Goal: Information Seeking & Learning: Learn about a topic

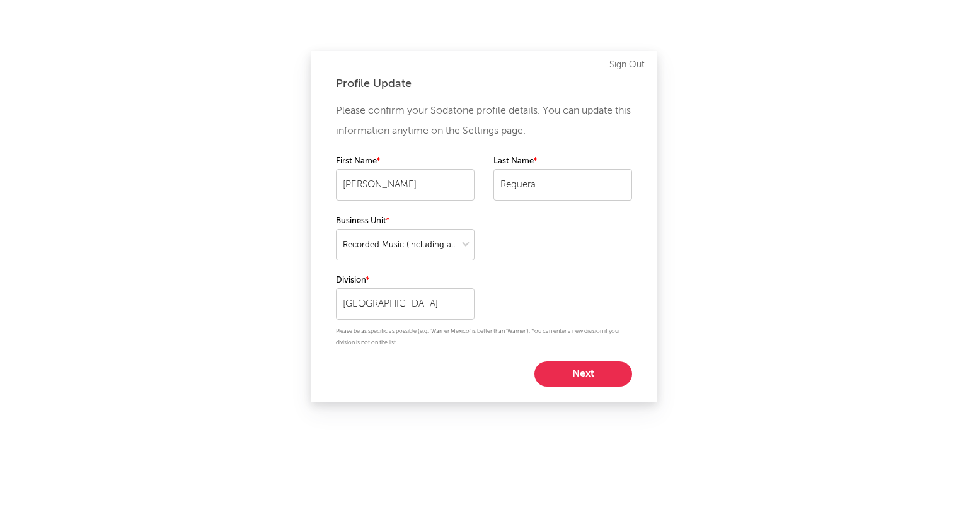
select select "recorded_music"
click at [587, 371] on button "Next" at bounding box center [583, 373] width 98 height 25
select select "other"
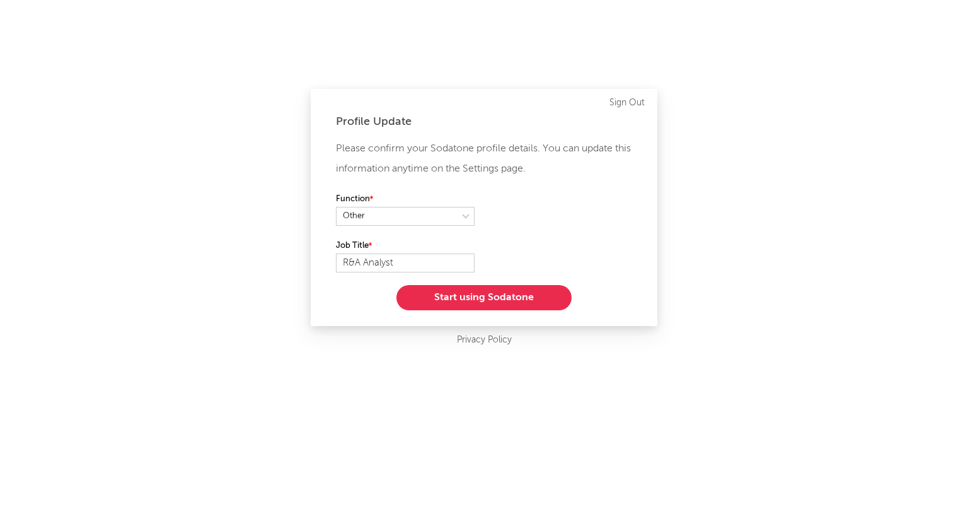
click at [503, 302] on button "Start using Sodatone" at bounding box center [483, 297] width 175 height 25
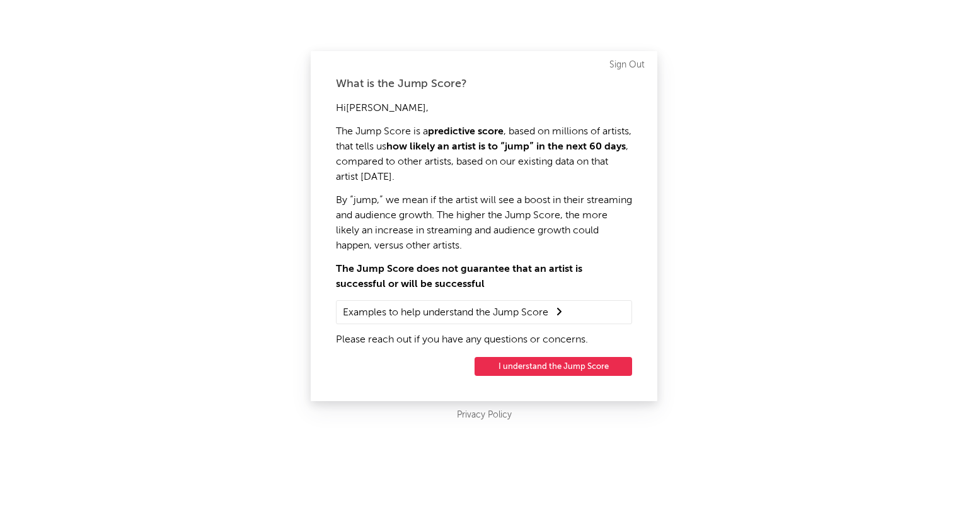
click at [562, 369] on button "I understand the Jump Score" at bounding box center [554, 366] width 158 height 19
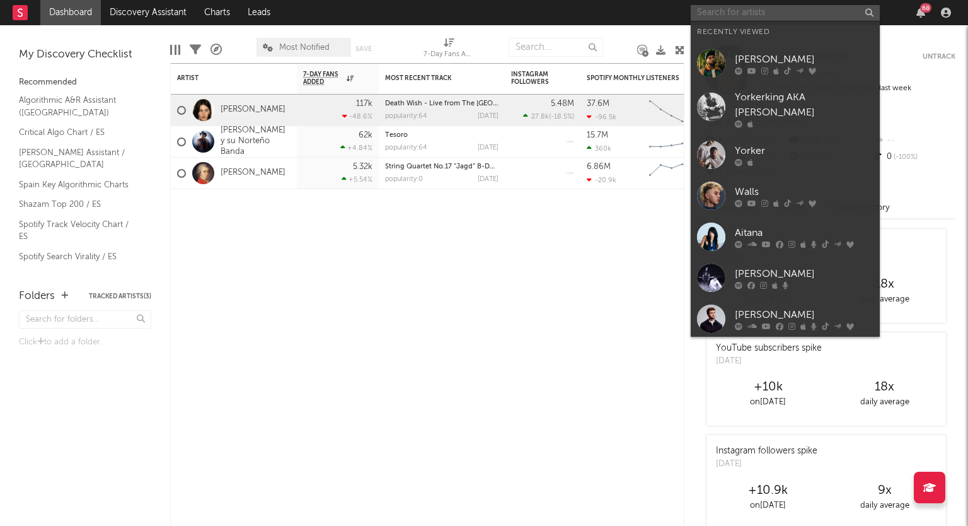
click at [727, 11] on input "text" at bounding box center [785, 13] width 189 height 16
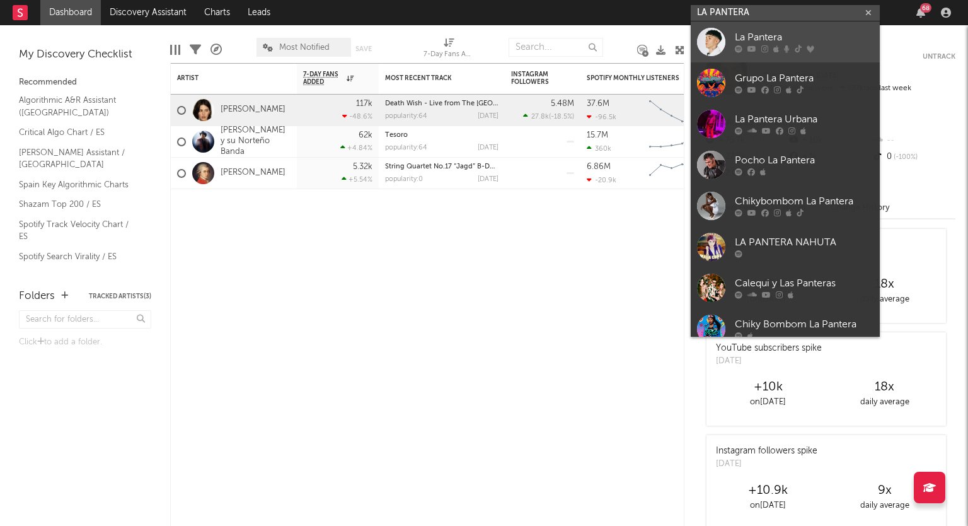
type input "LA PANTERA"
click at [750, 35] on div "La Pantera" at bounding box center [804, 37] width 139 height 15
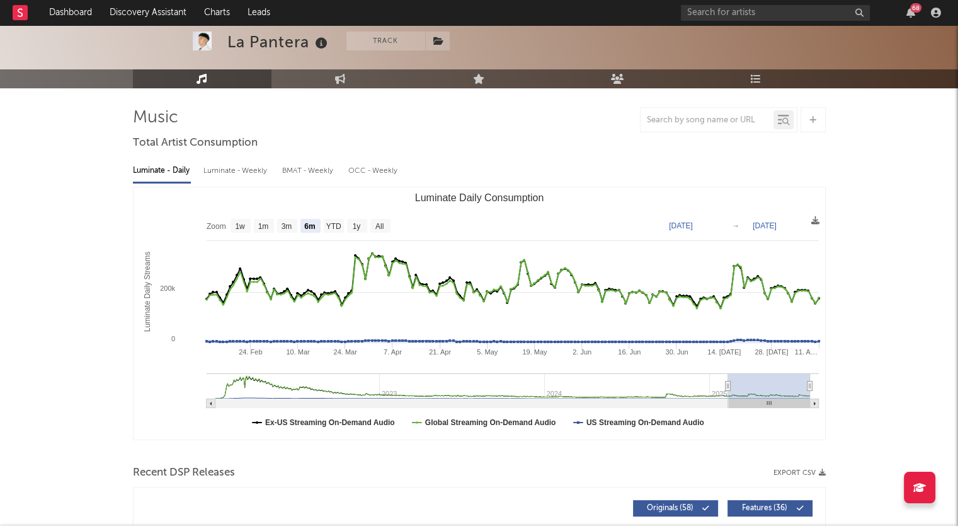
scroll to position [126, 0]
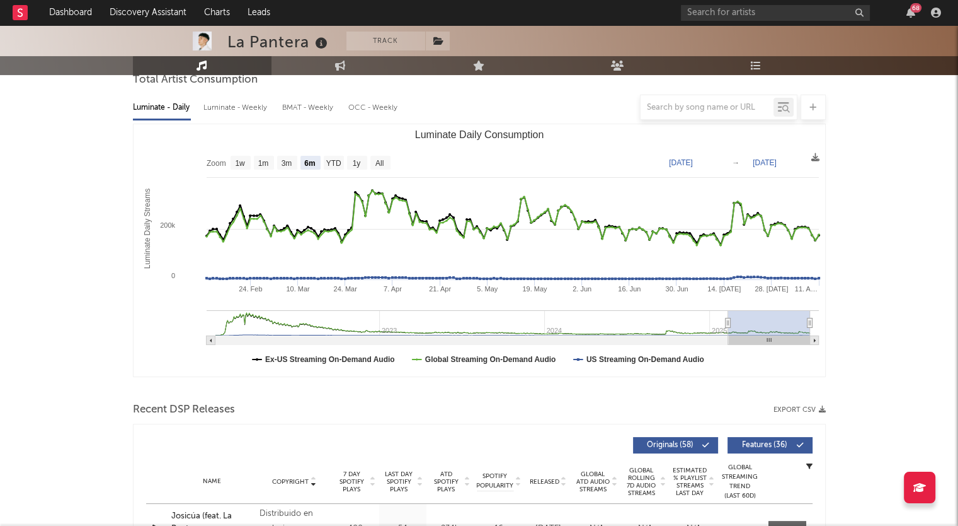
click at [775, 160] on text "[DATE]" at bounding box center [765, 162] width 24 height 9
click at [757, 162] on input "[DATE]" at bounding box center [774, 162] width 59 height 13
click at [750, 162] on input "[DATE]" at bounding box center [774, 162] width 59 height 13
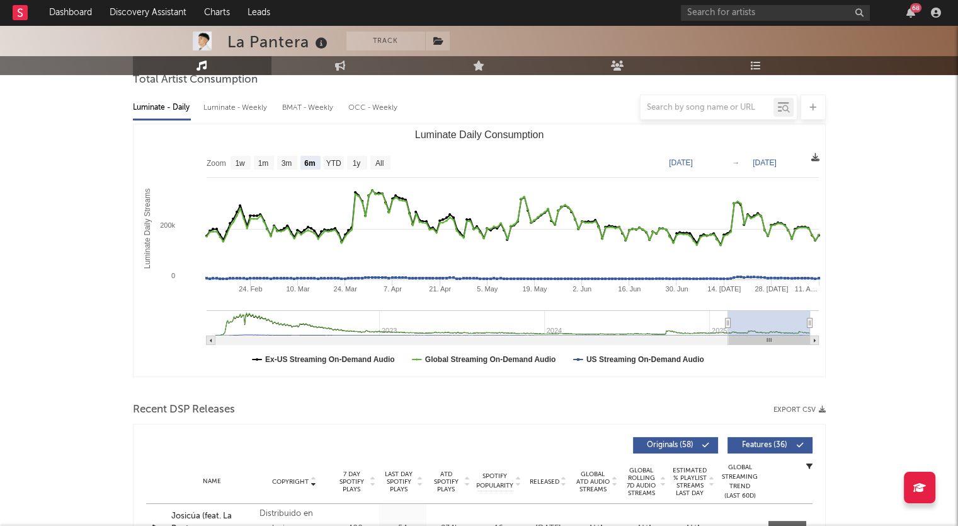
click at [815, 159] on icon at bounding box center [816, 157] width 8 height 8
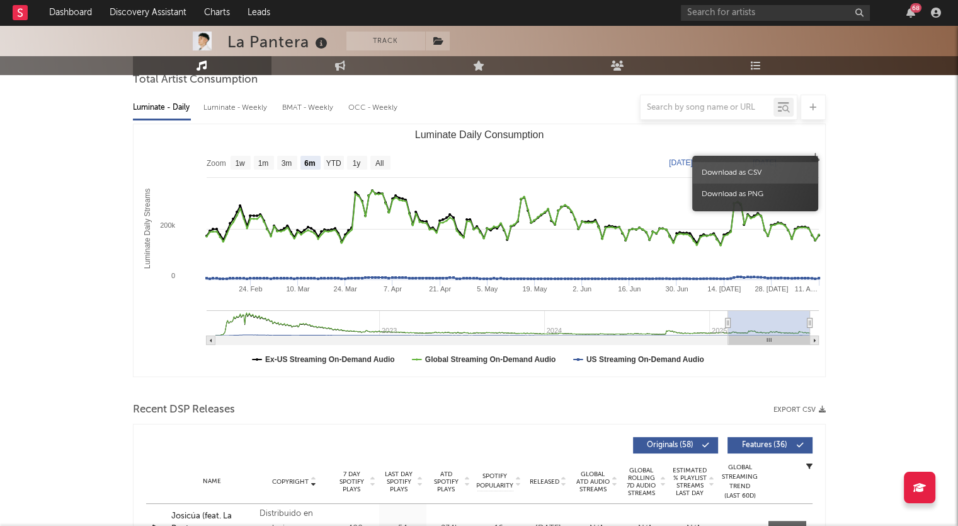
click at [756, 173] on span "Download as CSV" at bounding box center [756, 172] width 126 height 21
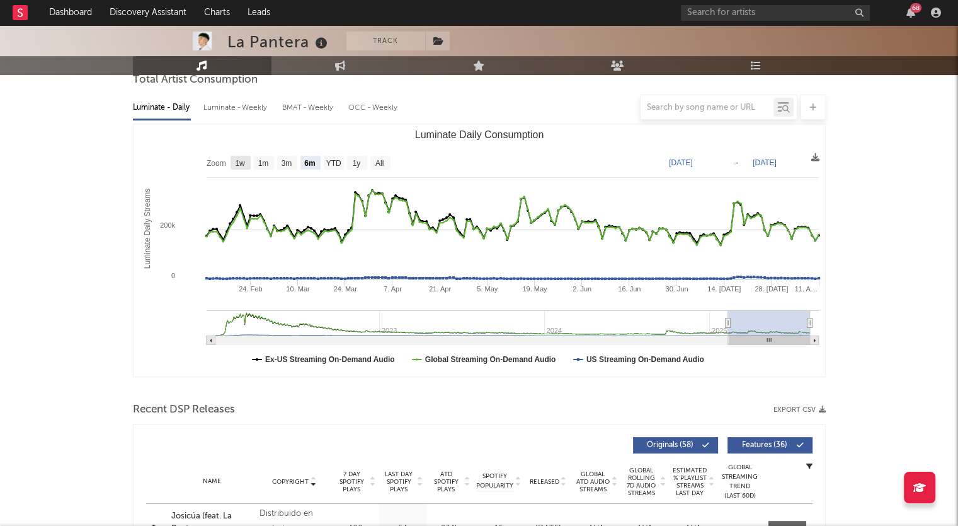
click at [237, 163] on text "1w" at bounding box center [240, 163] width 10 height 9
select select "1w"
type input "[DATE]"
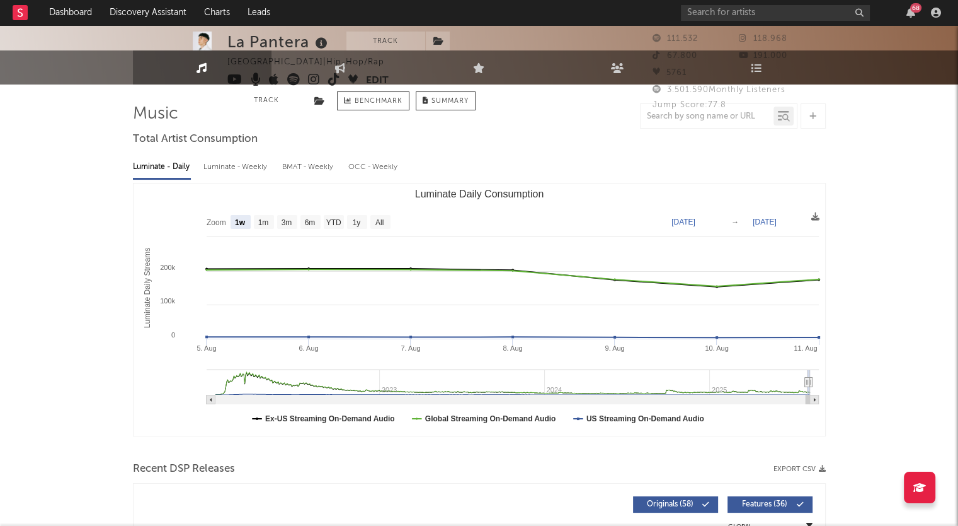
scroll to position [0, 0]
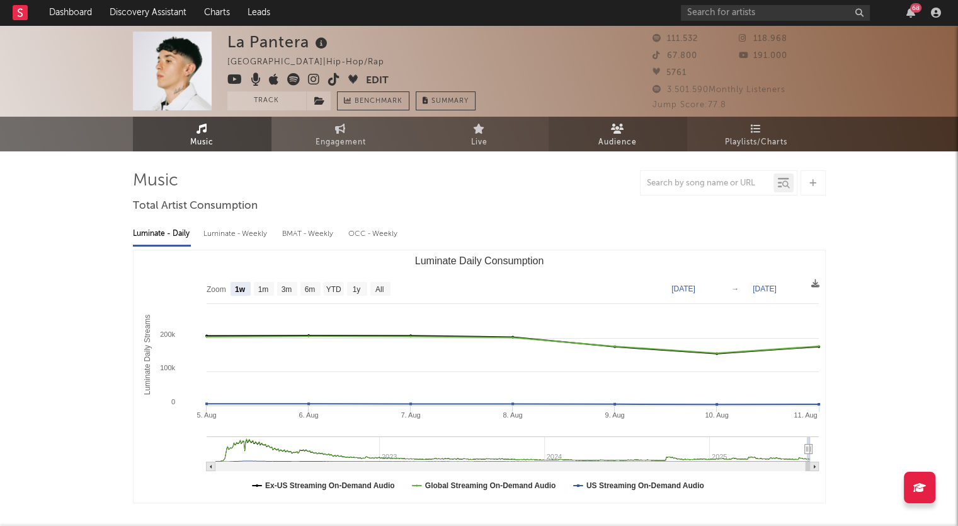
click at [636, 130] on link "Audience" at bounding box center [618, 134] width 139 height 35
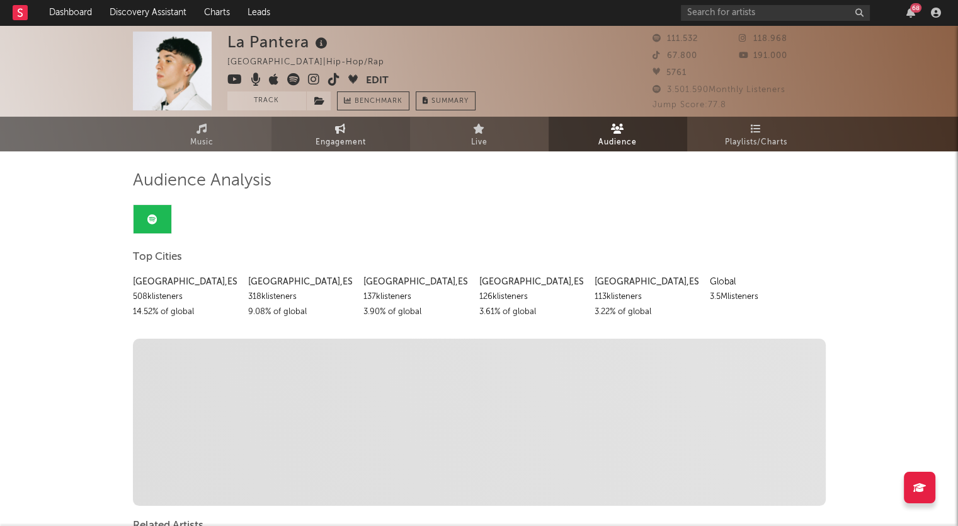
click at [383, 141] on link "Engagement" at bounding box center [341, 134] width 139 height 35
select select "1w"
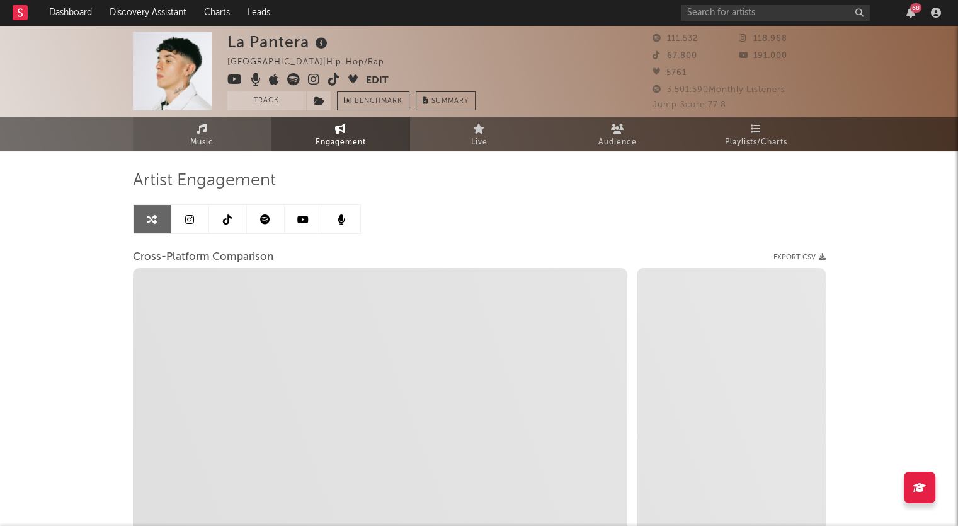
click at [222, 139] on link "Music" at bounding box center [202, 134] width 139 height 35
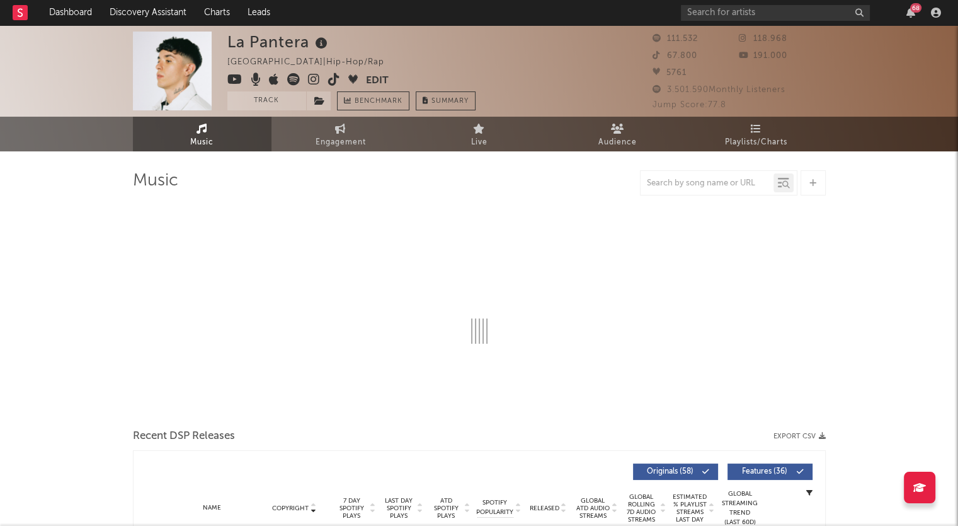
select select "6m"
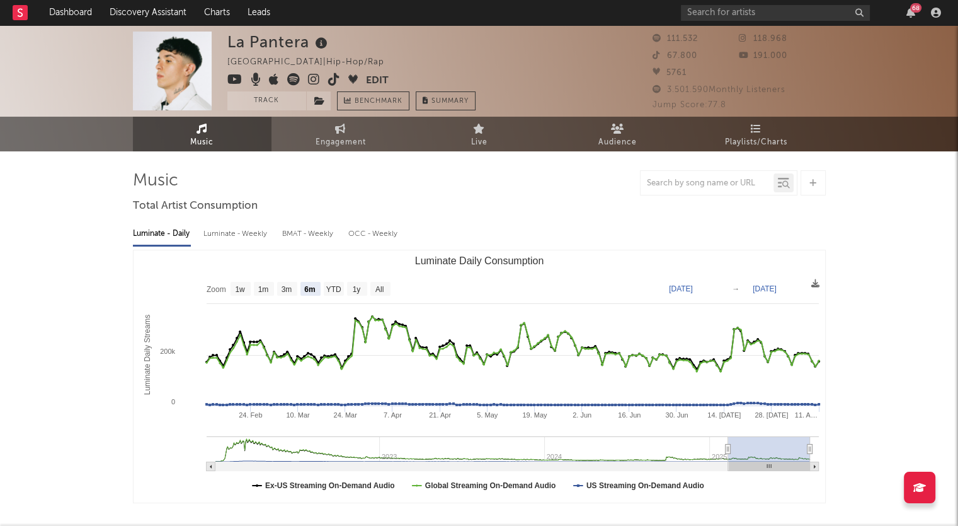
click at [231, 236] on div "Luminate - Weekly" at bounding box center [237, 233] width 66 height 21
select select "6m"
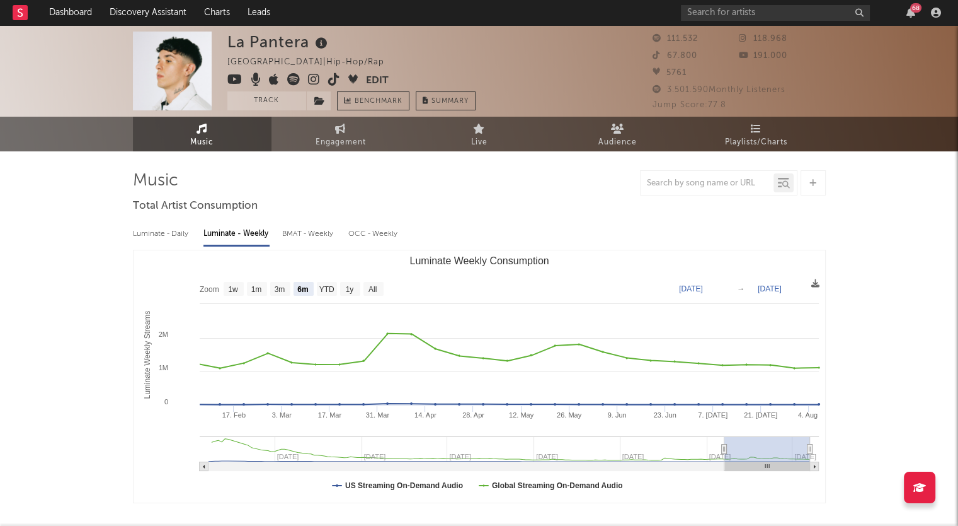
click at [310, 231] on div "BMAT - Weekly" at bounding box center [309, 233] width 54 height 21
select select "6m"
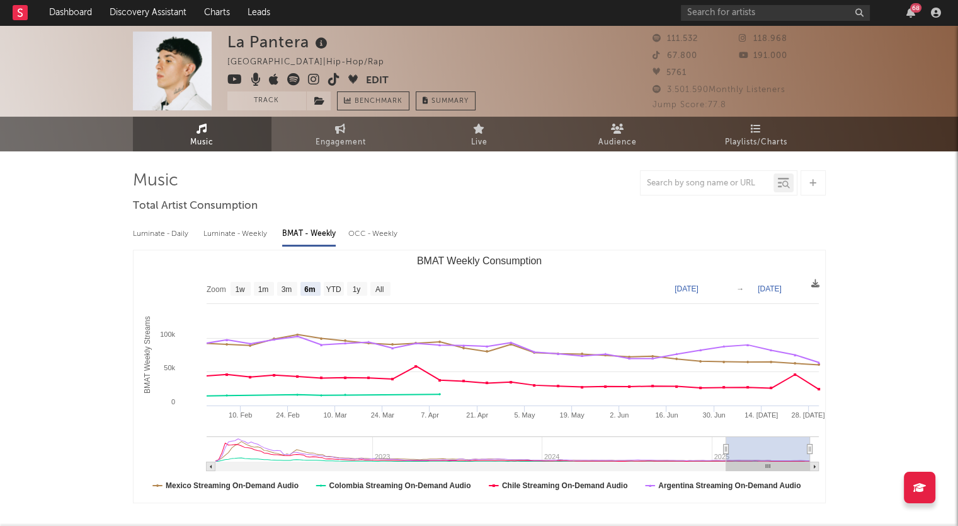
click at [377, 223] on div "OCC - Weekly" at bounding box center [373, 233] width 50 height 21
select select "6m"
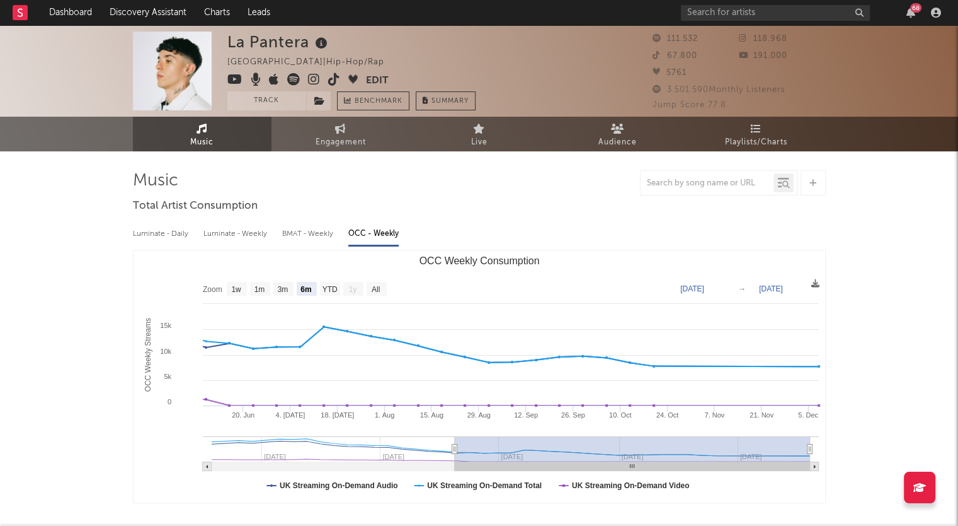
click at [374, 228] on div "OCC - Weekly" at bounding box center [373, 233] width 50 height 21
click at [153, 233] on div "Luminate - Daily" at bounding box center [162, 233] width 58 height 21
select select "6m"
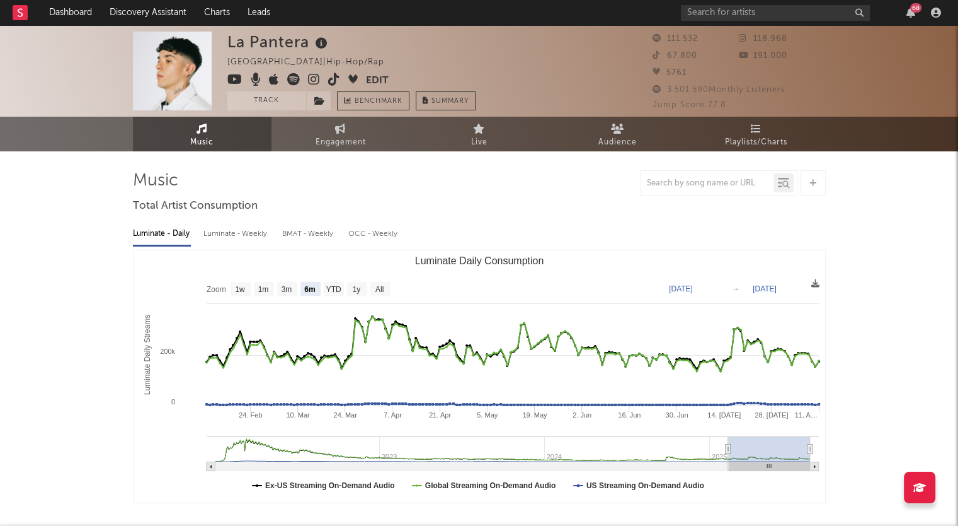
click at [676, 86] on span "3.501.590 Monthly Listeners" at bounding box center [719, 90] width 133 height 8
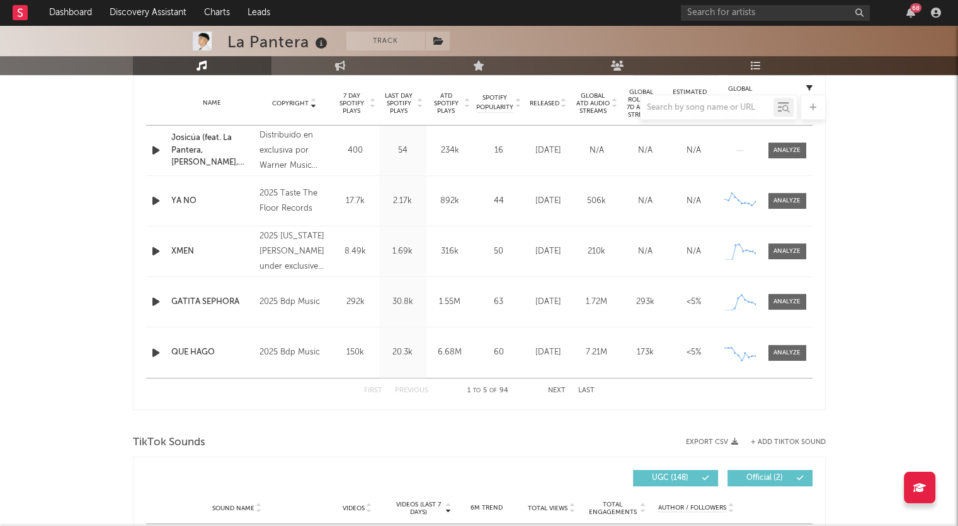
scroll to position [441, 0]
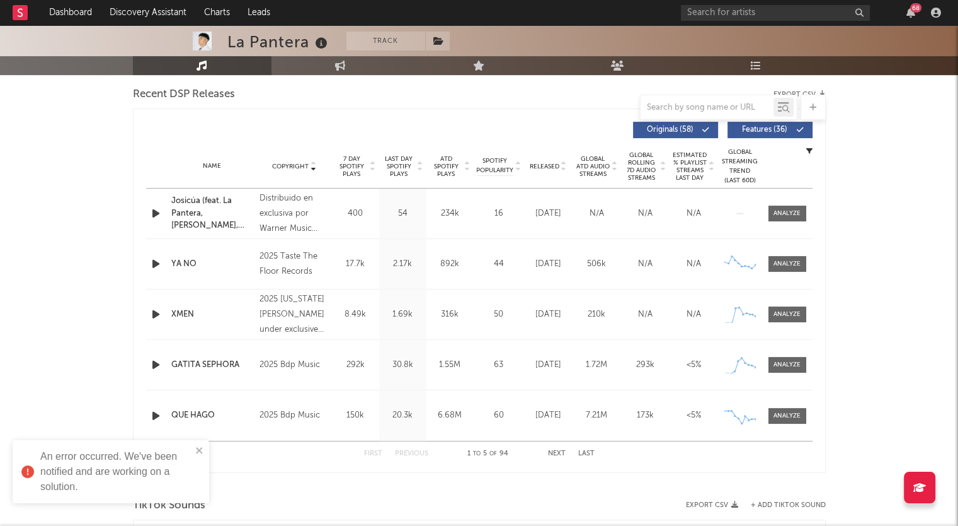
click at [79, 290] on div "La Pantera Track [GEOGRAPHIC_DATA] | Hip-Hop/Rap Edit Track Benchmark Summary 1…" at bounding box center [479, 536] width 958 height 1904
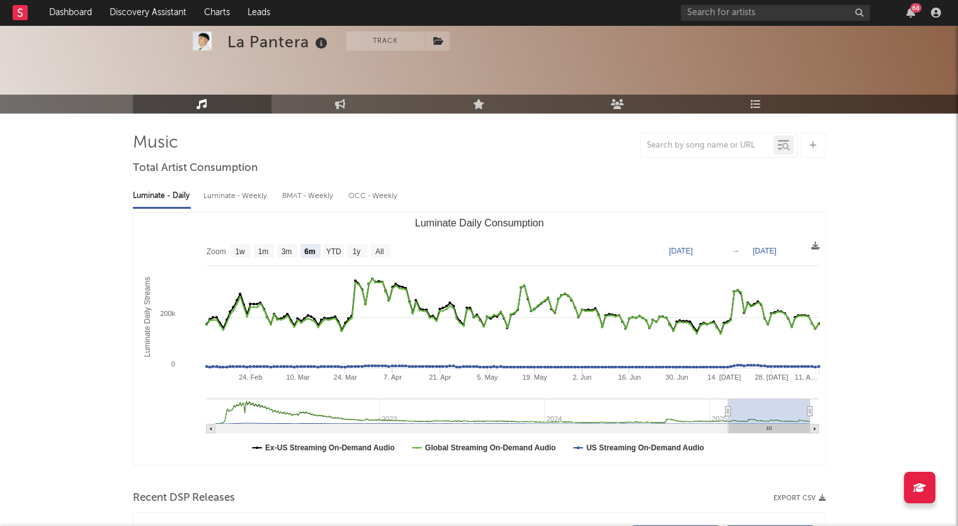
scroll to position [0, 0]
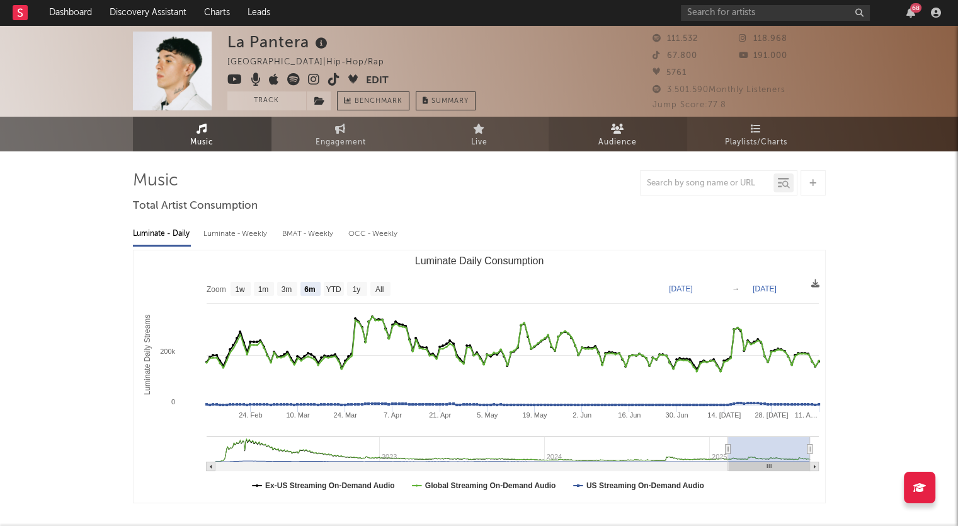
click at [627, 135] on span "Audience" at bounding box center [618, 142] width 38 height 15
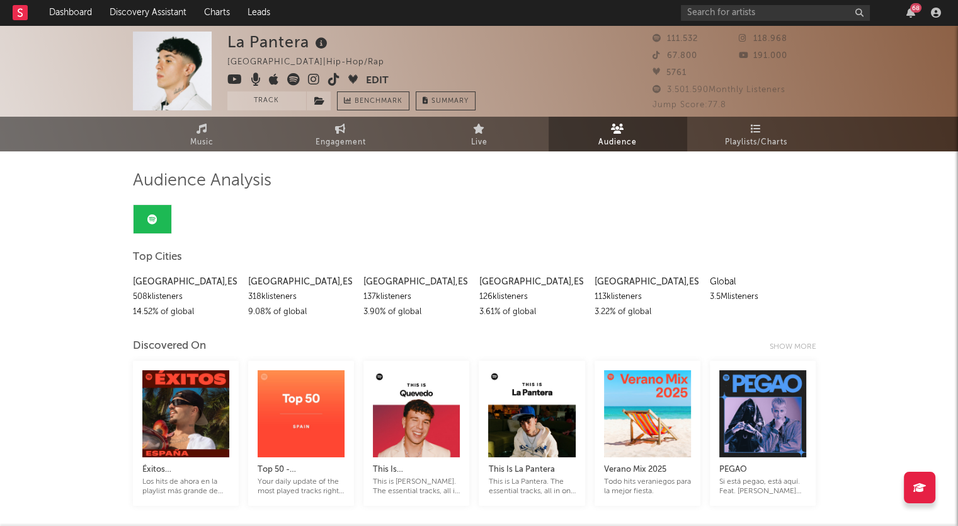
click at [153, 222] on icon at bounding box center [152, 219] width 10 height 10
click at [362, 139] on span "Engagement" at bounding box center [341, 142] width 50 height 15
select select "1m"
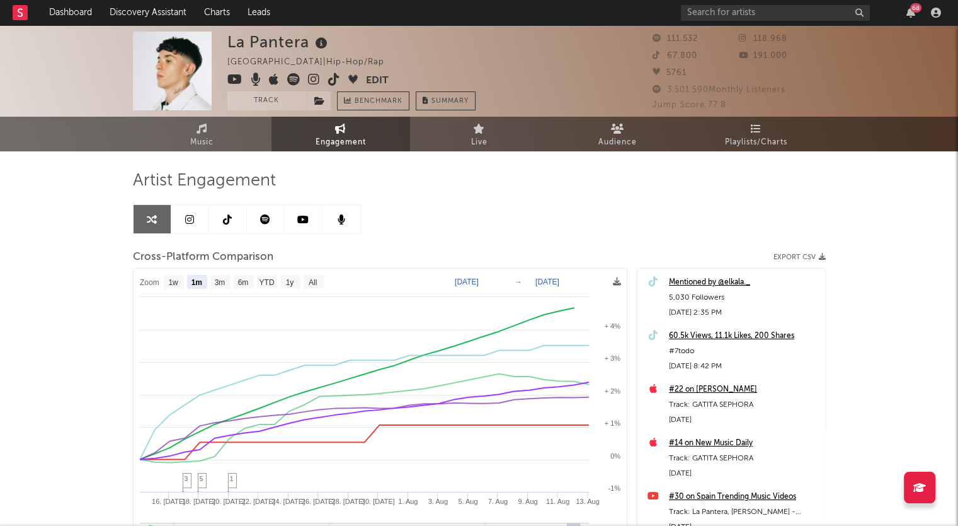
click at [262, 216] on icon at bounding box center [265, 219] width 10 height 10
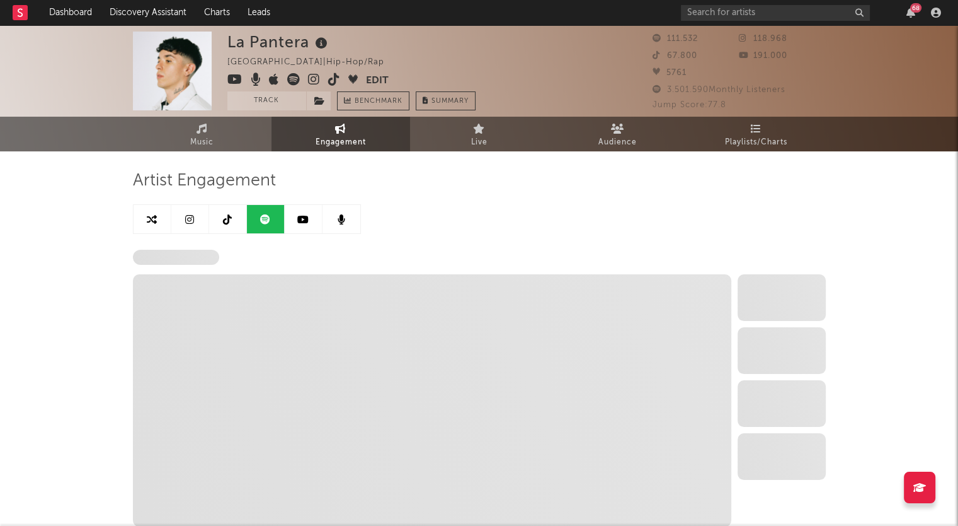
select select "6m"
select select "1w"
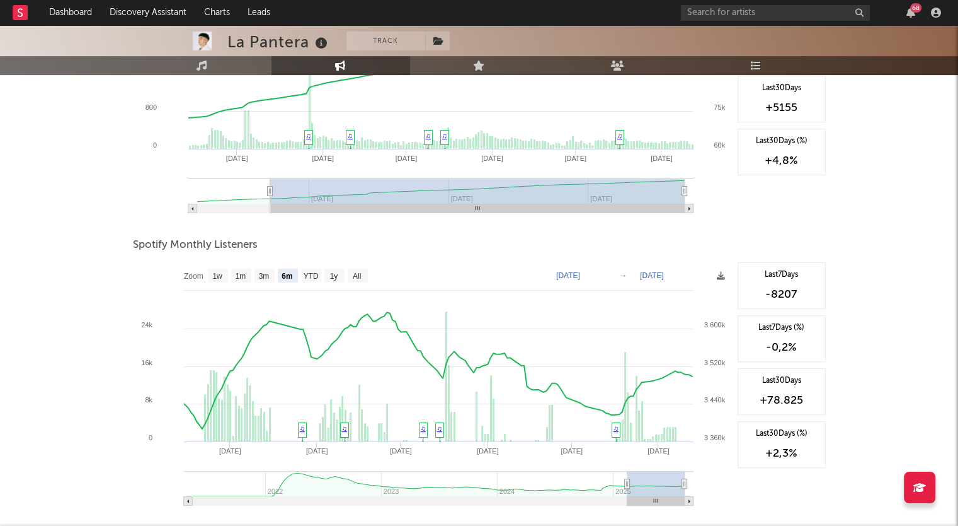
scroll to position [378, 0]
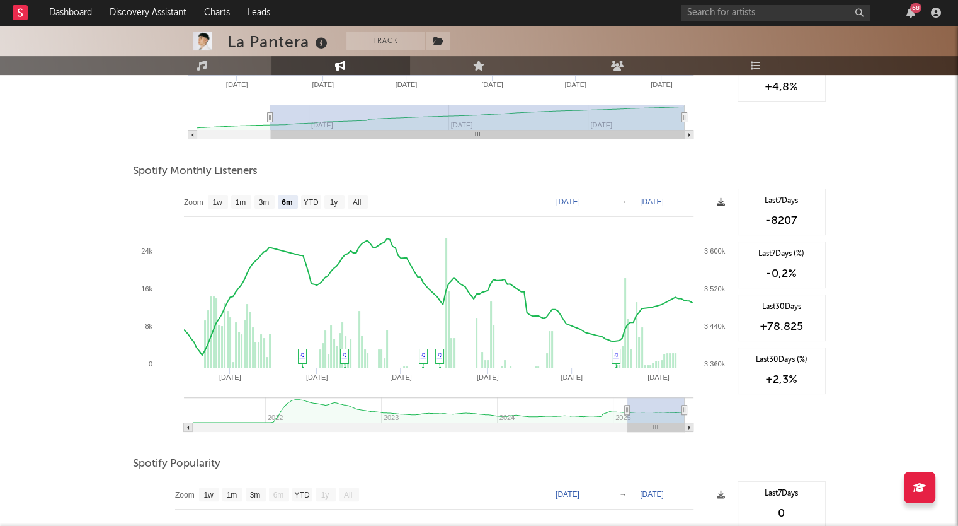
click at [721, 201] on icon at bounding box center [721, 202] width 8 height 8
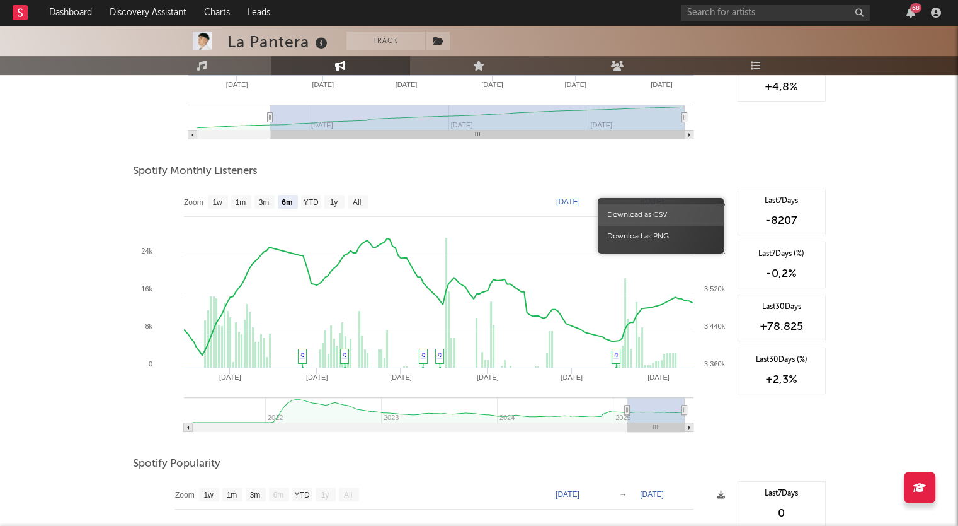
click at [663, 214] on span "Download as CSV" at bounding box center [661, 214] width 126 height 21
